Goal: Information Seeking & Learning: Learn about a topic

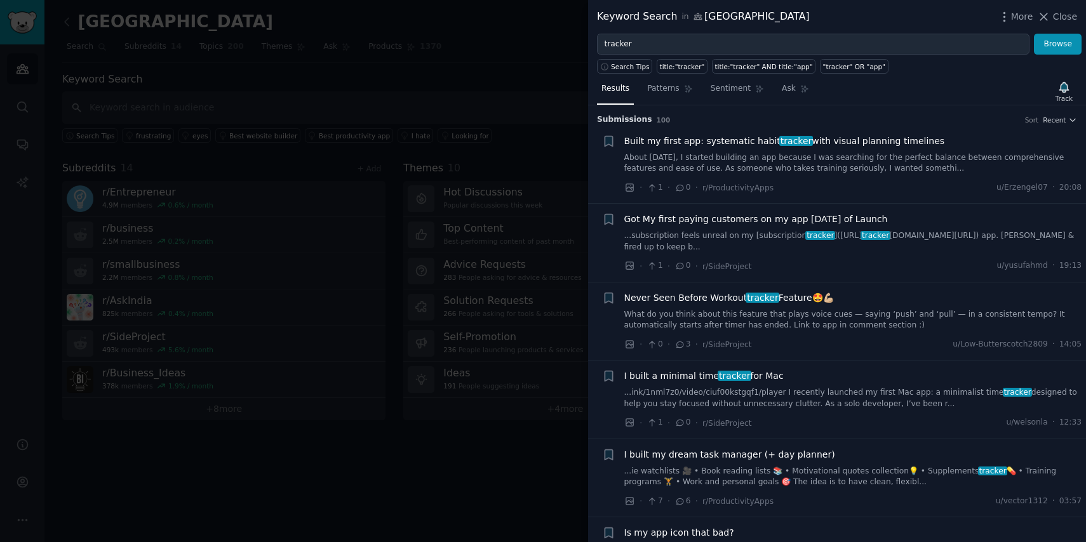
click at [405, 451] on div at bounding box center [543, 271] width 1086 height 542
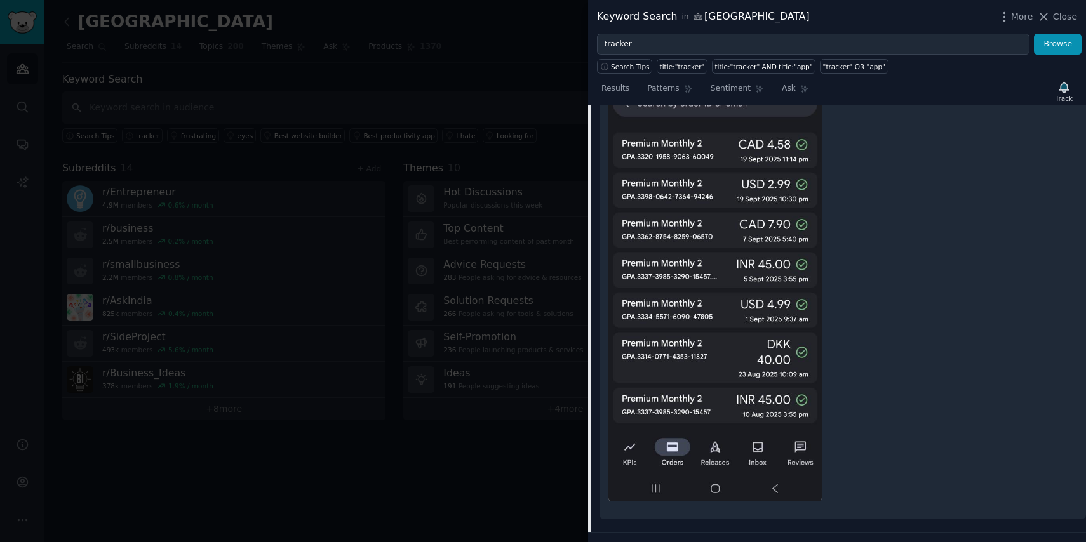
scroll to position [406, 0]
click at [881, 247] on div at bounding box center [842, 271] width 468 height 480
click at [905, 208] on div at bounding box center [842, 271] width 468 height 480
click at [904, 278] on div at bounding box center [842, 271] width 468 height 480
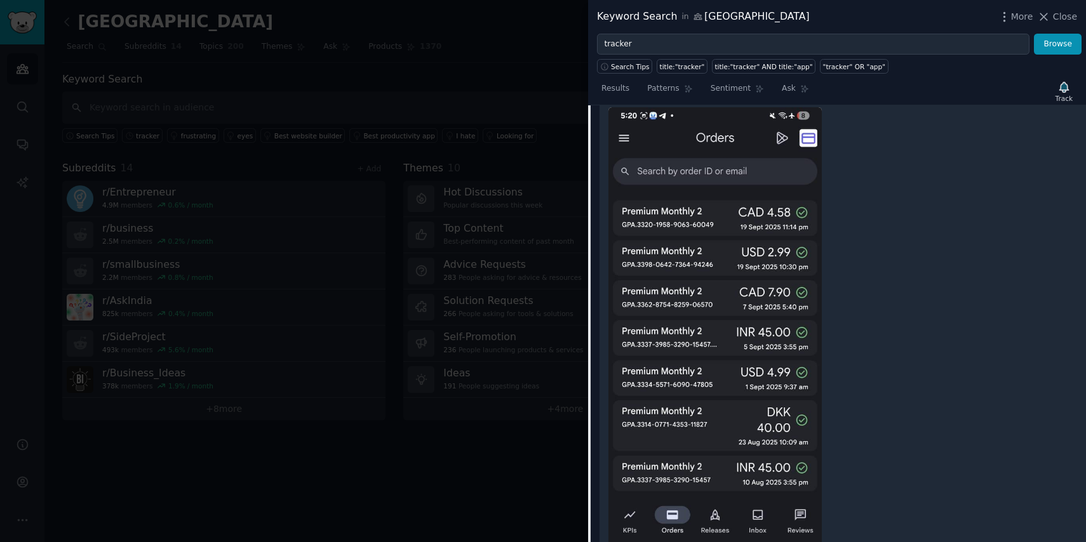
scroll to position [242, 0]
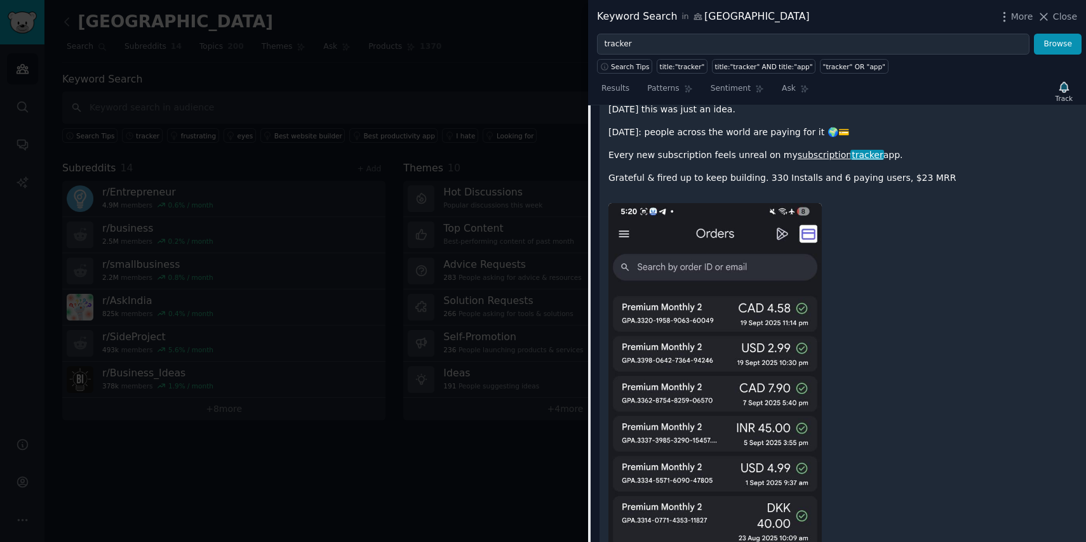
click at [910, 247] on div at bounding box center [842, 434] width 468 height 480
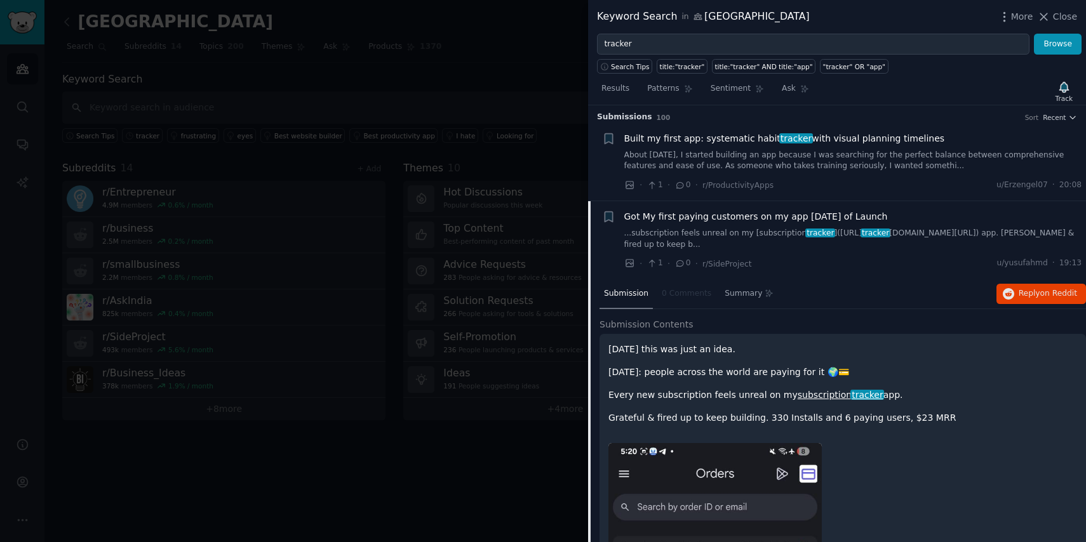
scroll to position [0, 0]
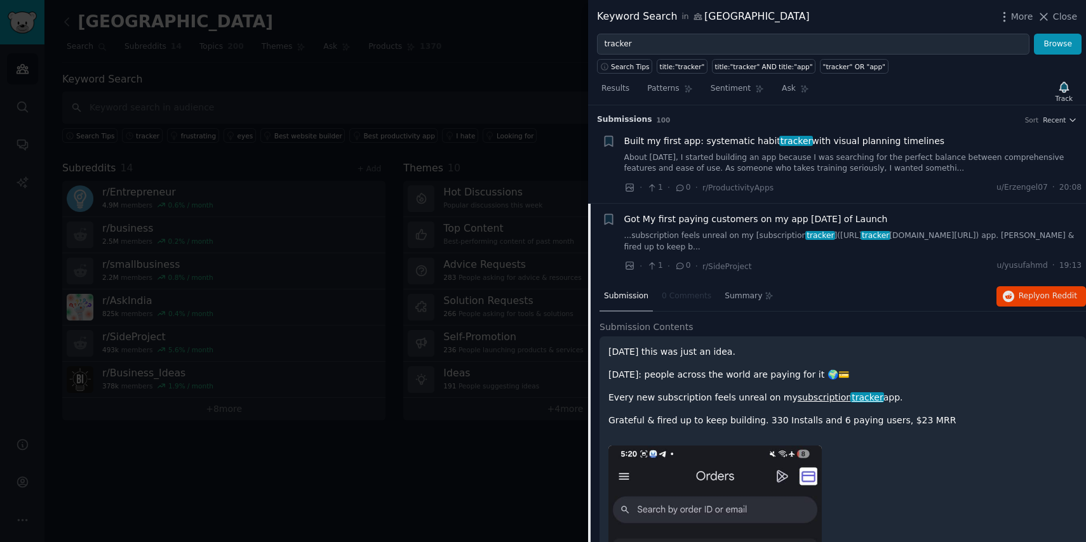
click at [729, 364] on div "[DATE] this was just an idea. [DATE]: people across the world are paying for it…" at bounding box center [842, 386] width 468 height 82
